Goal: Find specific page/section

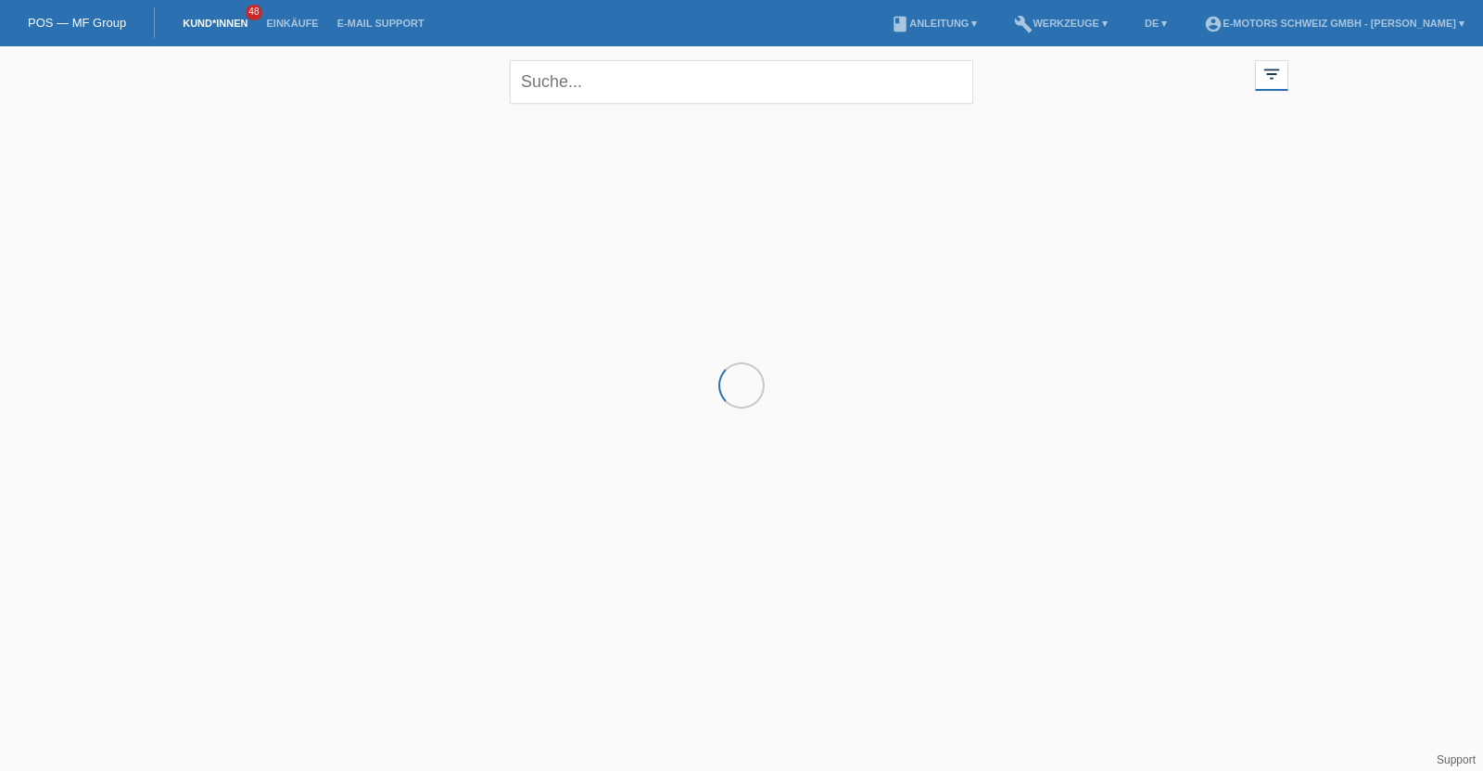
click at [247, 12] on span "48" at bounding box center [254, 13] width 17 height 16
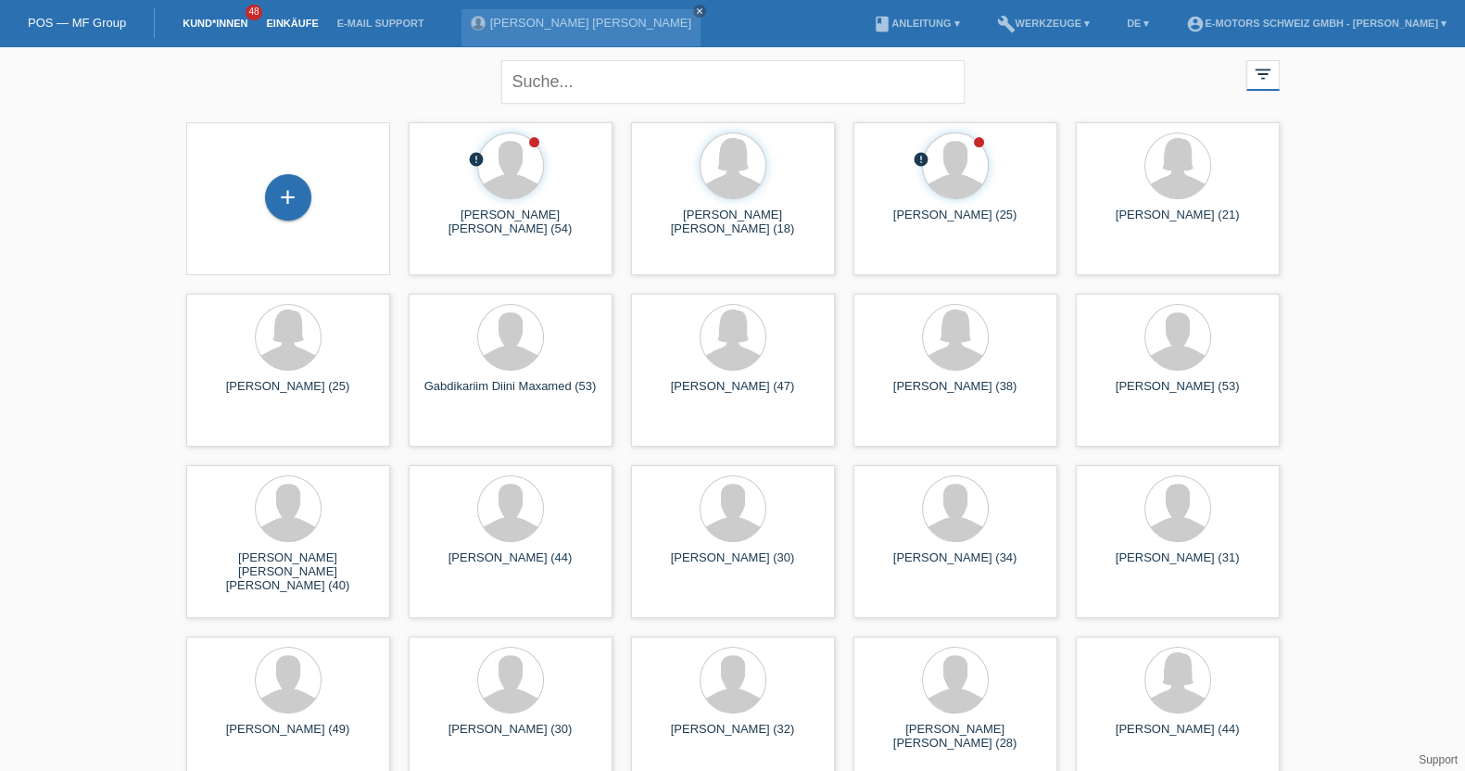
click at [310, 28] on link "Einkäufe" at bounding box center [292, 23] width 70 height 11
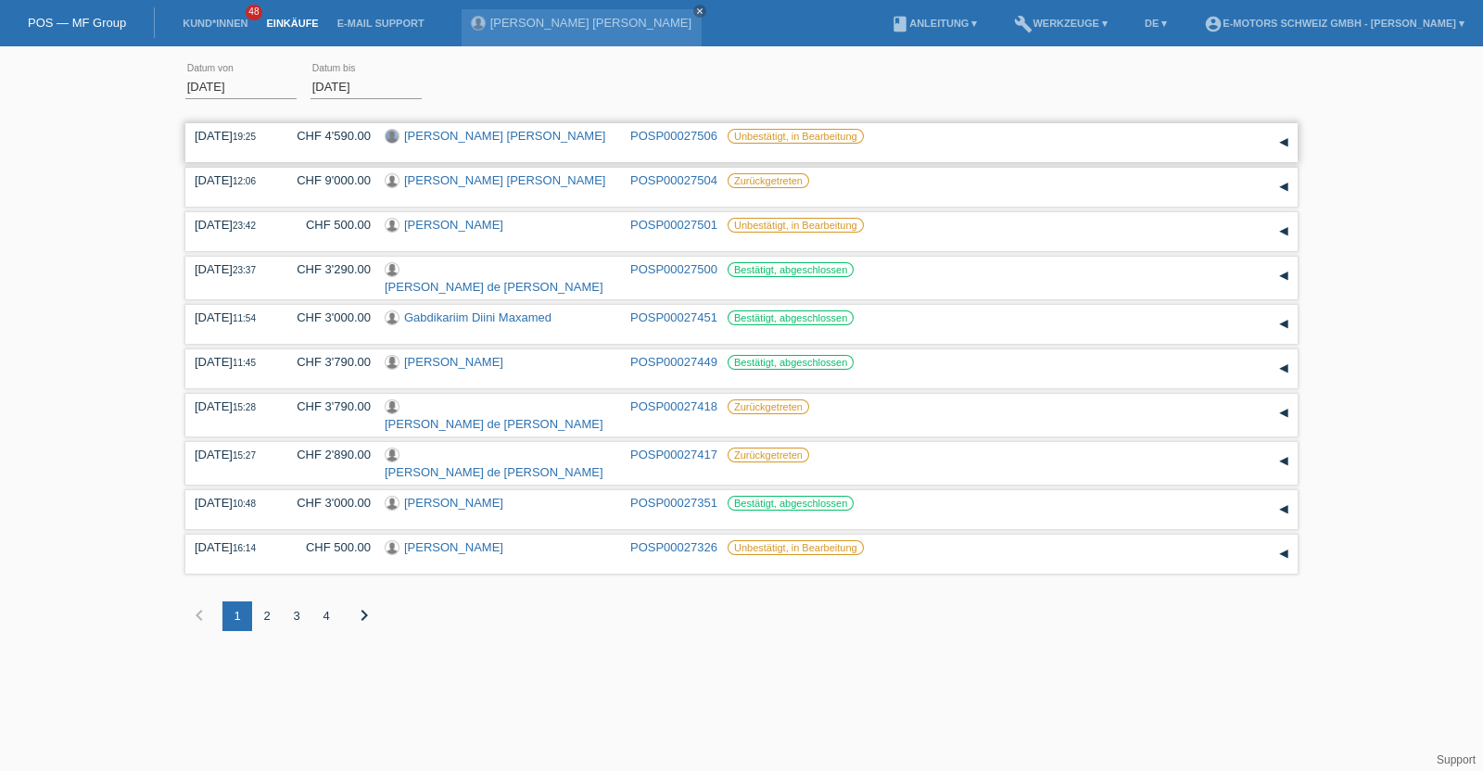
drag, startPoint x: 586, startPoint y: 129, endPoint x: 394, endPoint y: 137, distance: 192.0
click at [394, 137] on div "[PERSON_NAME] [PERSON_NAME]" at bounding box center [501, 138] width 232 height 18
copy div "[PERSON_NAME] [PERSON_NAME]"
